Goal: Answer question/provide support: Share knowledge or assist other users

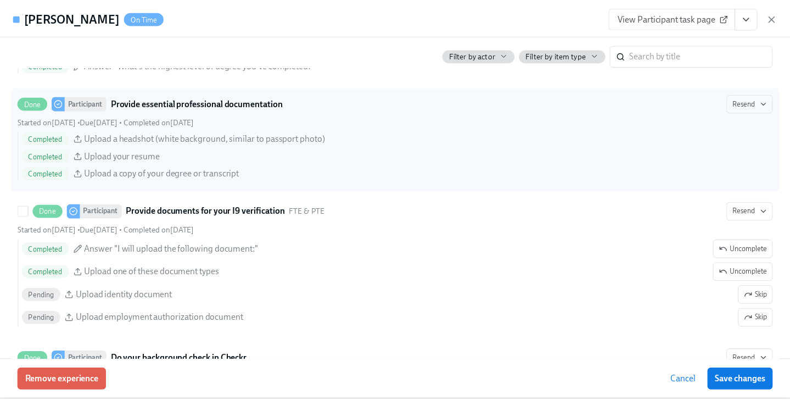
scroll to position [1121, 0]
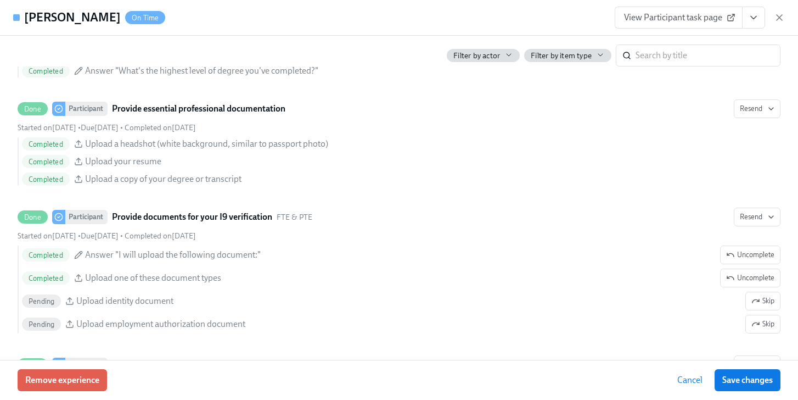
click at [784, 18] on icon "button" at bounding box center [779, 17] width 11 height 11
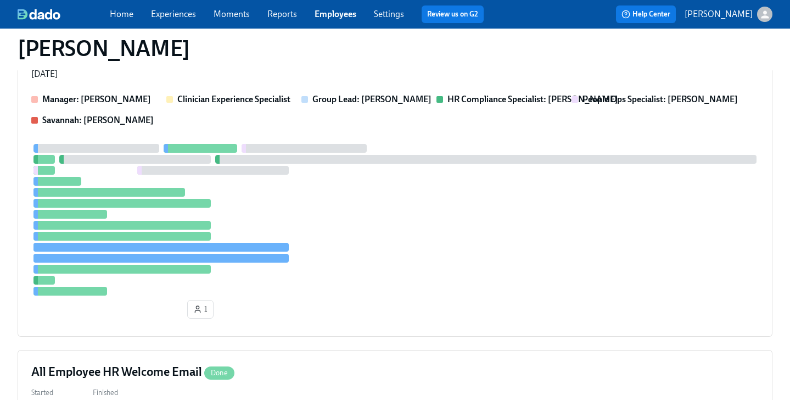
click at [345, 16] on link "Employees" at bounding box center [336, 14] width 42 height 10
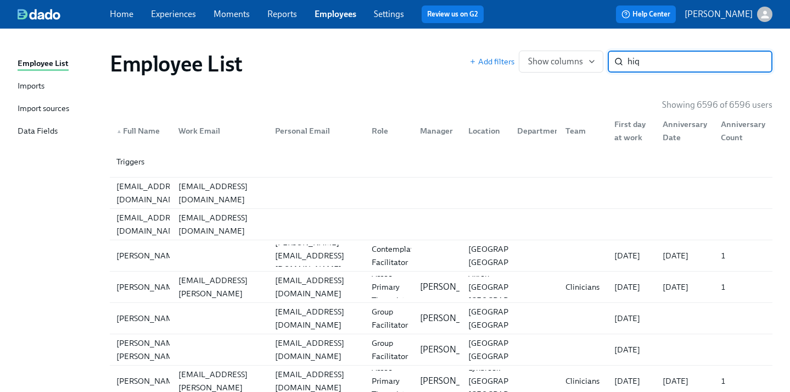
type input "hiq"
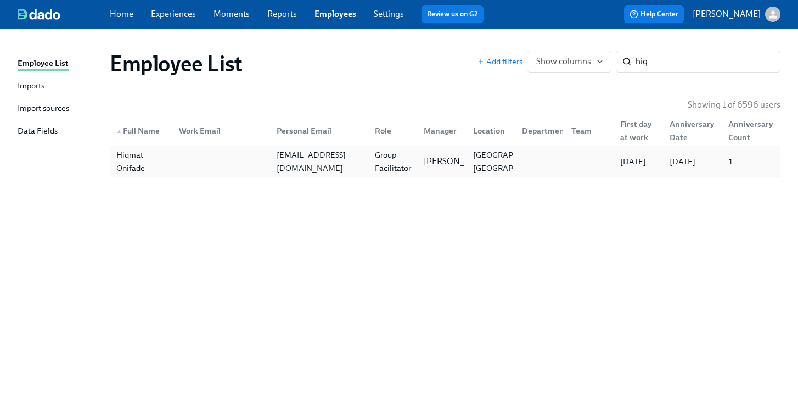
click at [381, 164] on div "Group Facilitator" at bounding box center [393, 161] width 45 height 26
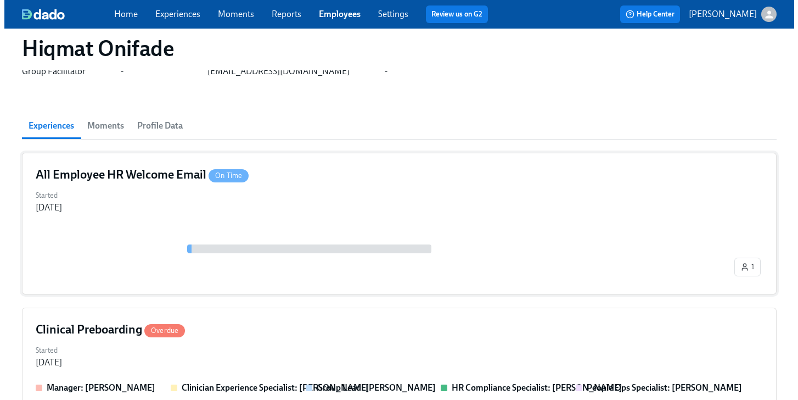
scroll to position [108, 0]
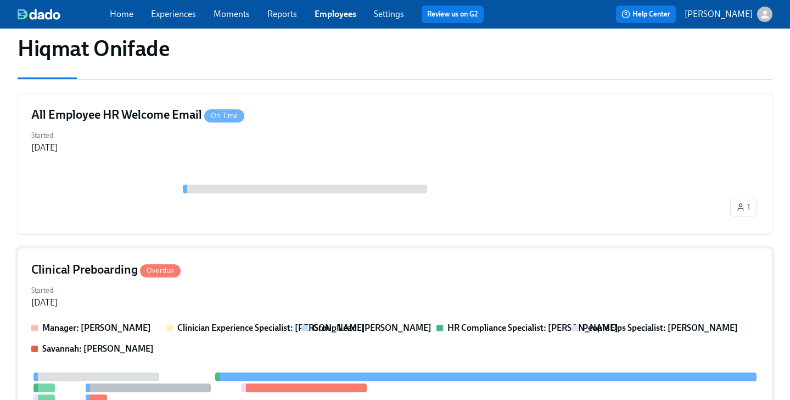
click at [340, 282] on div "Started Sep 03, 2025" at bounding box center [395, 295] width 728 height 26
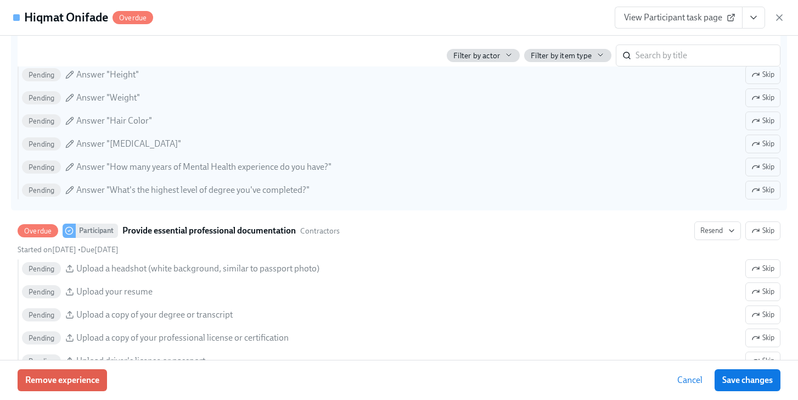
scroll to position [1308, 0]
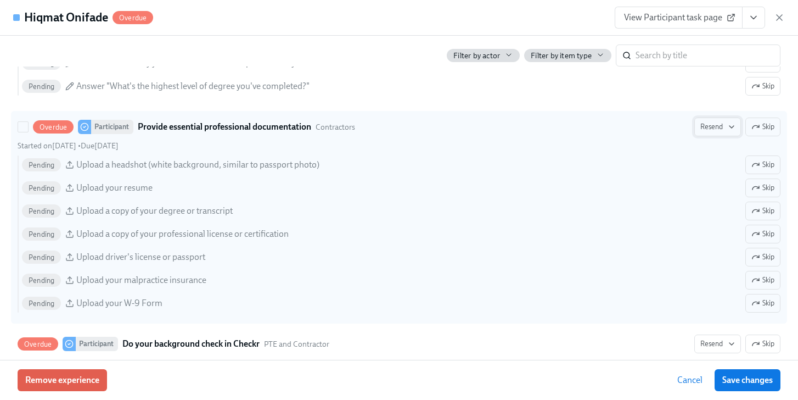
click at [701, 124] on span "Resend" at bounding box center [718, 126] width 35 height 11
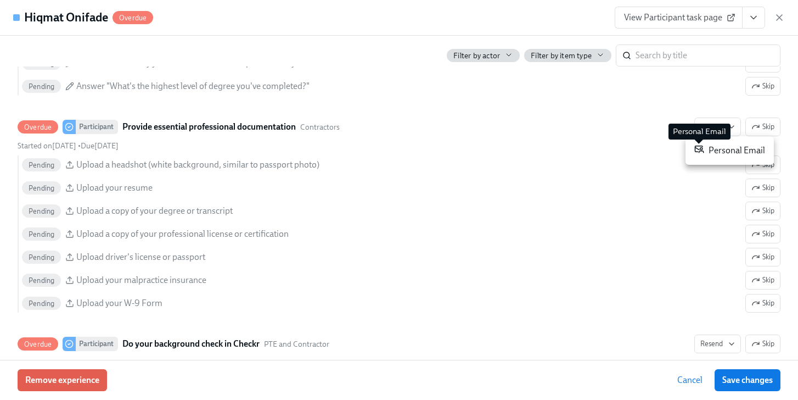
click at [697, 151] on icon at bounding box center [700, 149] width 8 height 7
click at [757, 378] on div at bounding box center [399, 200] width 798 height 400
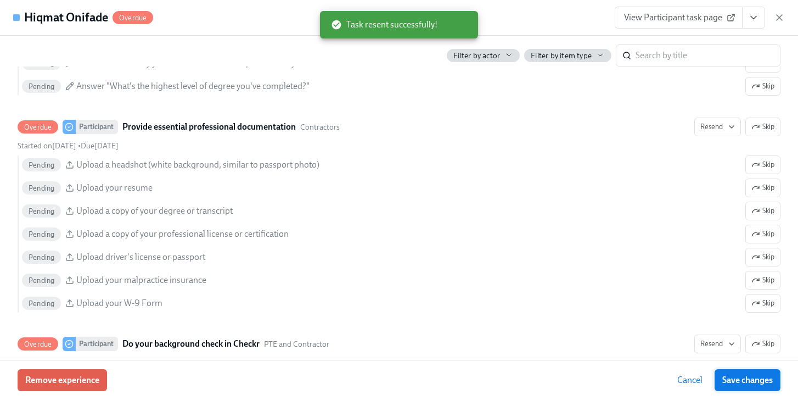
click at [740, 381] on span "Save changes" at bounding box center [748, 379] width 51 height 11
